Goal: Check status: Check status

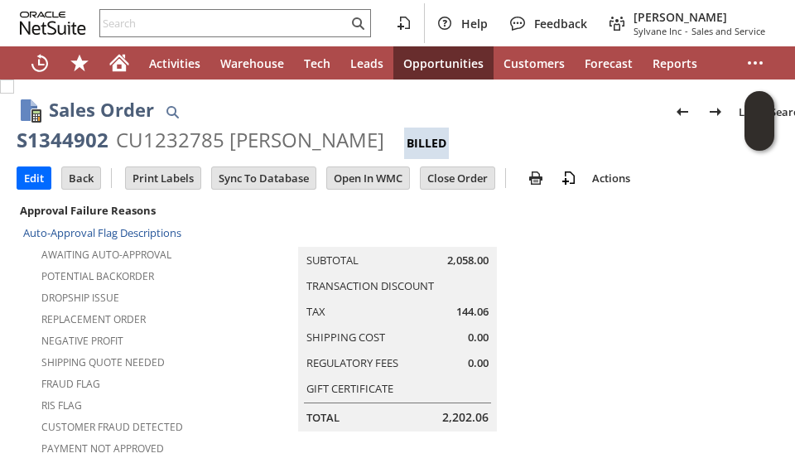
scroll to position [1174, 0]
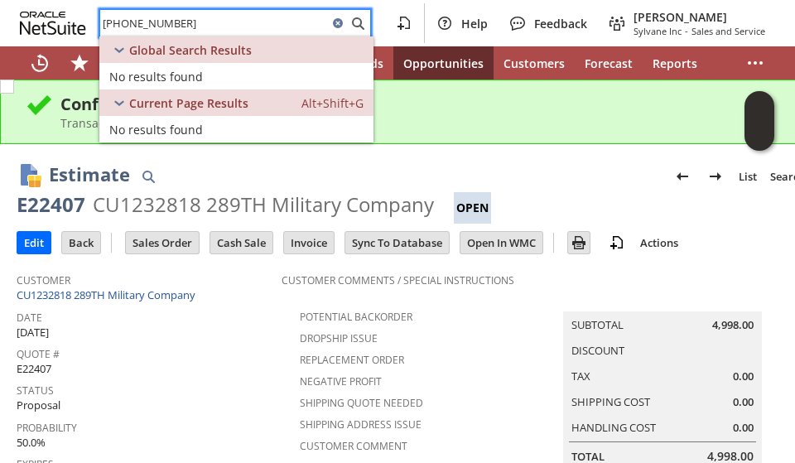
click at [181, 13] on input "573-884-4145" at bounding box center [214, 23] width 228 height 20
click at [180, 13] on input "573-884-4145" at bounding box center [214, 23] width 228 height 20
paste input "ni3581"
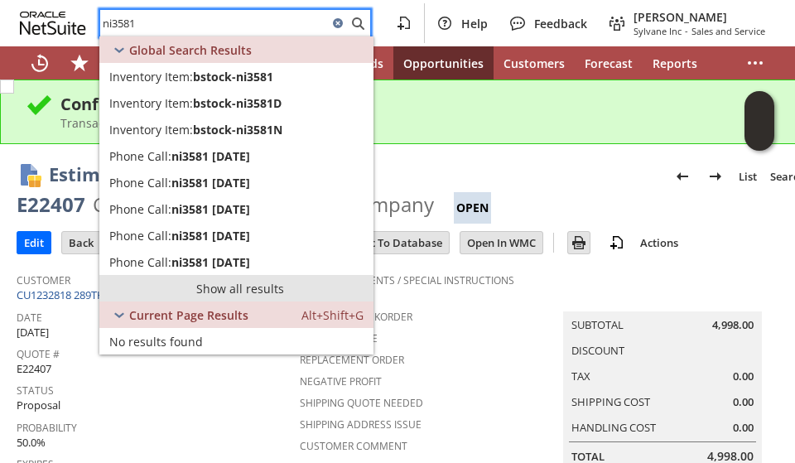
type input "ni3581"
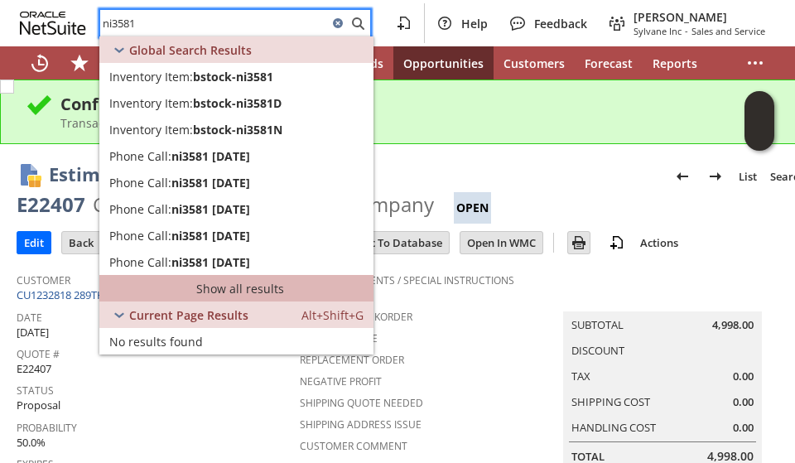
click at [280, 292] on link "Show all results" at bounding box center [236, 288] width 274 height 27
